Goal: Obtain resource: Obtain resource

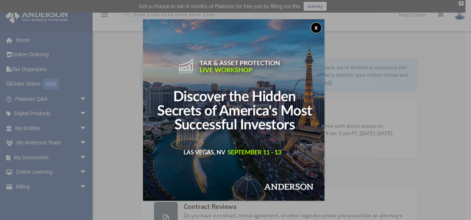
click at [316, 27] on button "x" at bounding box center [316, 27] width 11 height 11
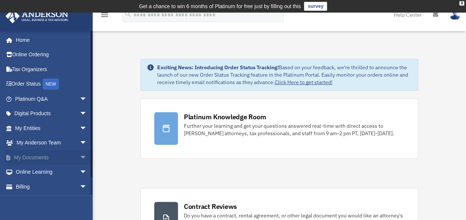
click at [80, 156] on span "arrow_drop_down" at bounding box center [87, 157] width 15 height 15
click at [44, 169] on link "Box" at bounding box center [54, 172] width 88 height 15
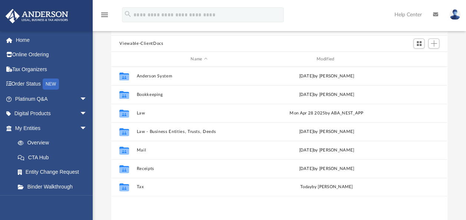
scroll to position [72, 0]
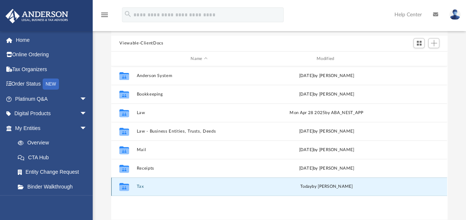
click at [143, 185] on button "Tax" at bounding box center [199, 186] width 124 height 5
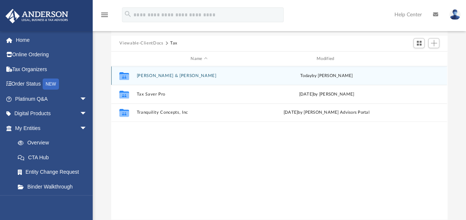
click at [154, 73] on button "[PERSON_NAME] & [PERSON_NAME]" at bounding box center [199, 75] width 124 height 5
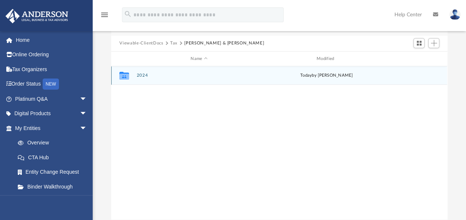
click at [146, 76] on button "2024" at bounding box center [199, 75] width 124 height 5
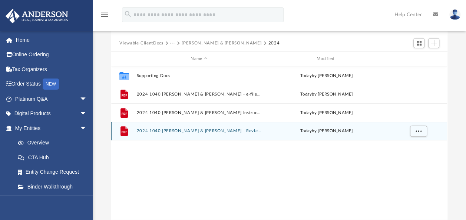
click at [155, 130] on button "2024 1040 Ifland, Timothy & Lisa - Review Copy.pdf" at bounding box center [199, 131] width 124 height 5
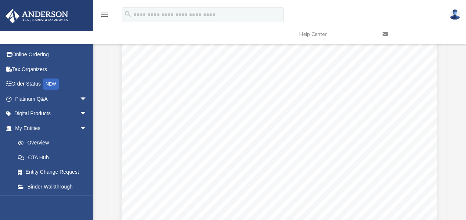
scroll to position [1784, 0]
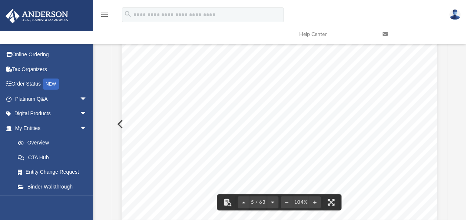
click at [242, 134] on div "426301 04-01-24 Tax Year Tax Year 2024 Increase (Decrease) Description 2023 Nam…" at bounding box center [279, 38] width 315 height 408
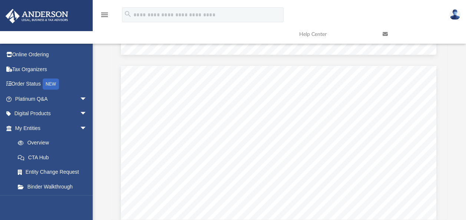
scroll to position [23445, 1]
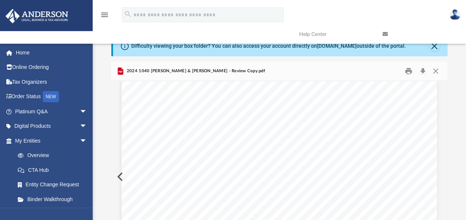
scroll to position [23949, 0]
click at [405, 73] on button "Print" at bounding box center [408, 71] width 15 height 11
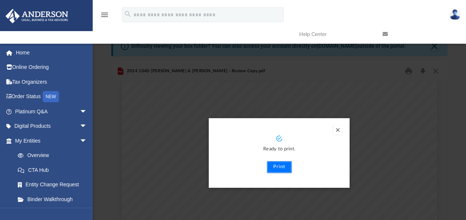
click at [279, 164] on button "Print" at bounding box center [279, 167] width 25 height 12
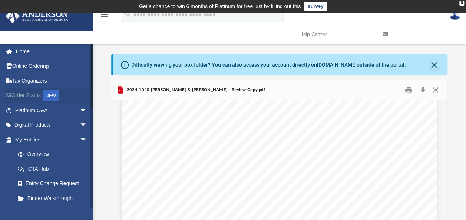
scroll to position [1, 0]
click at [42, 82] on link "Tax Organizers" at bounding box center [51, 80] width 93 height 15
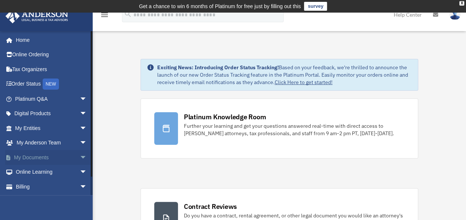
click at [80, 156] on span "arrow_drop_down" at bounding box center [87, 157] width 15 height 15
click at [56, 169] on link "Box" at bounding box center [54, 172] width 88 height 15
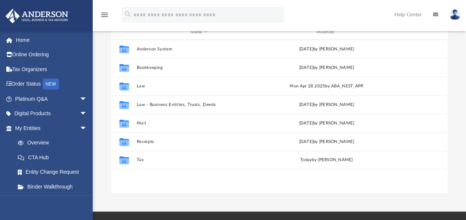
scroll to position [99, 0]
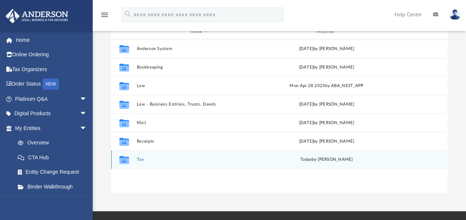
click at [140, 157] on button "Tax" at bounding box center [199, 159] width 124 height 5
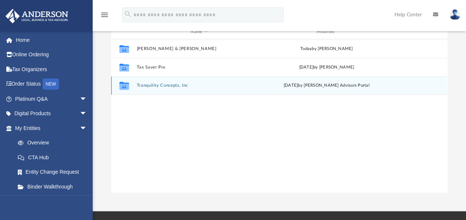
click at [154, 84] on button "Tranquility Concepts, Inc" at bounding box center [199, 85] width 124 height 5
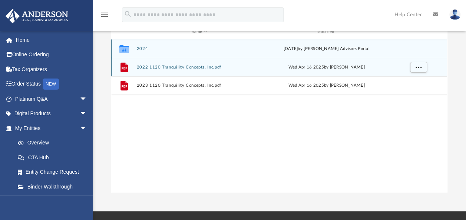
scroll to position [54, 0]
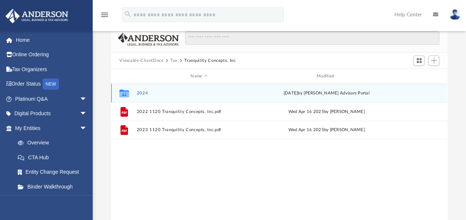
click at [142, 90] on div "Collaborated Folder 2024 Sat Jul 5 2025 by Anderson Advisors Portal" at bounding box center [279, 93] width 336 height 19
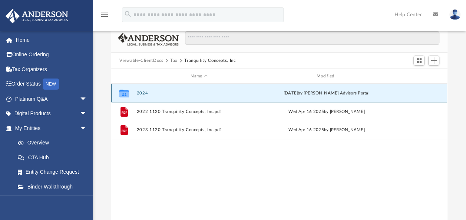
click at [140, 95] on button "2024" at bounding box center [199, 93] width 124 height 5
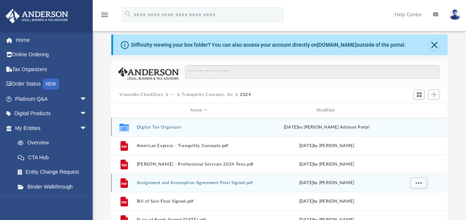
scroll to position [0, 0]
